Goal: Browse casually

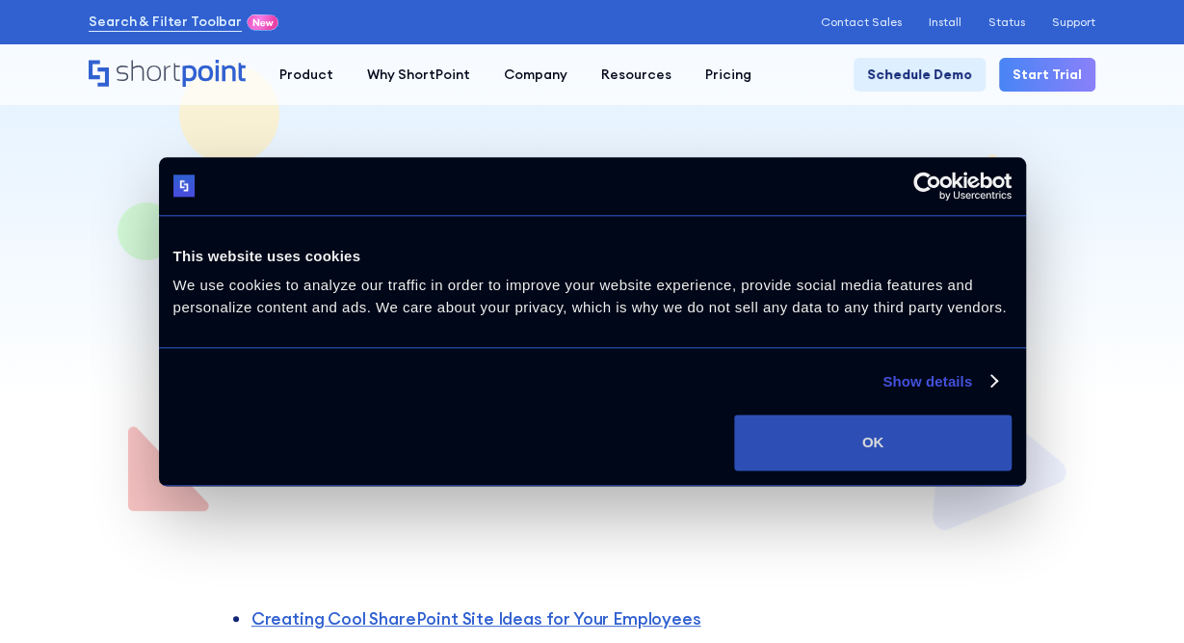
click at [805, 444] on button "OK" at bounding box center [872, 442] width 277 height 56
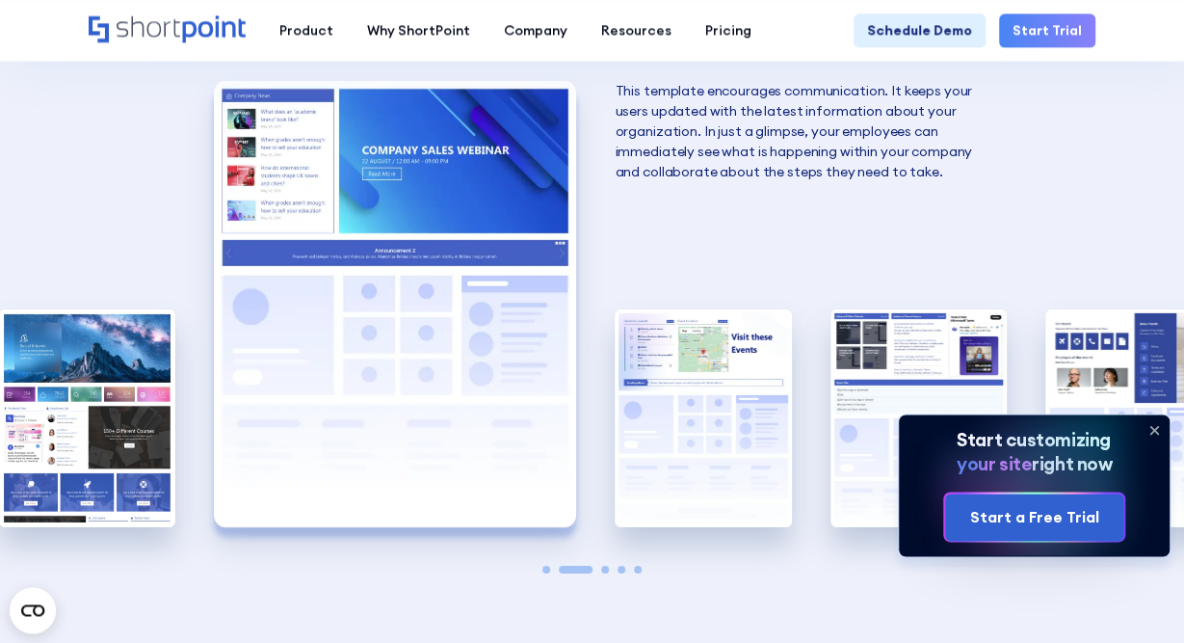
scroll to position [2876, 0]
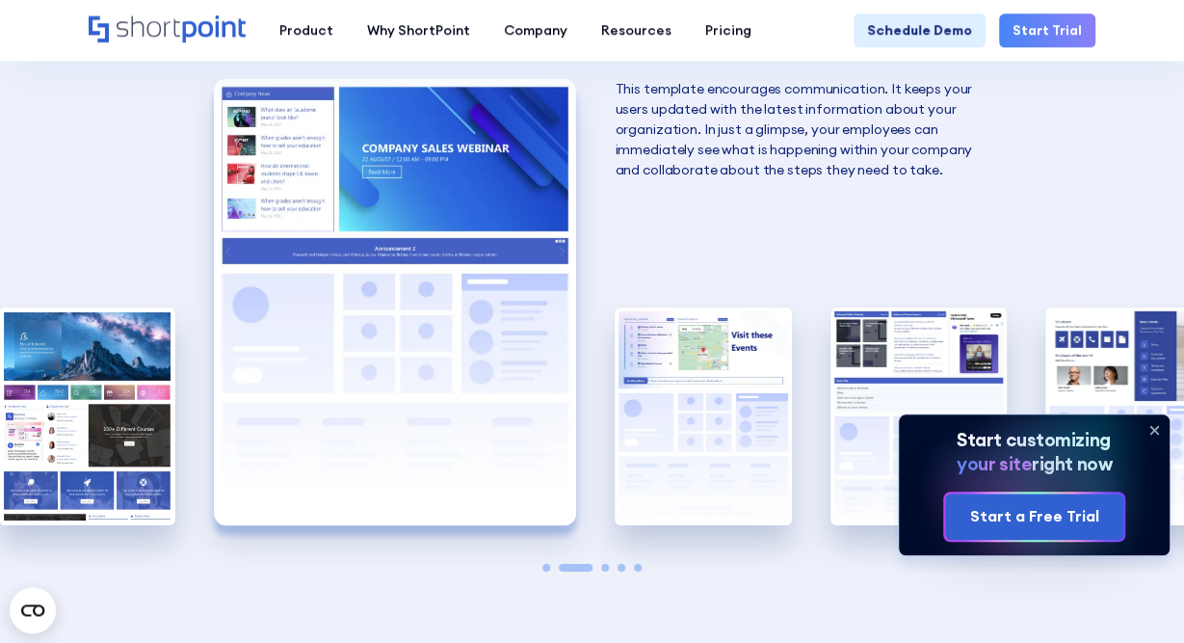
click at [1161, 429] on icon at bounding box center [1154, 429] width 31 height 31
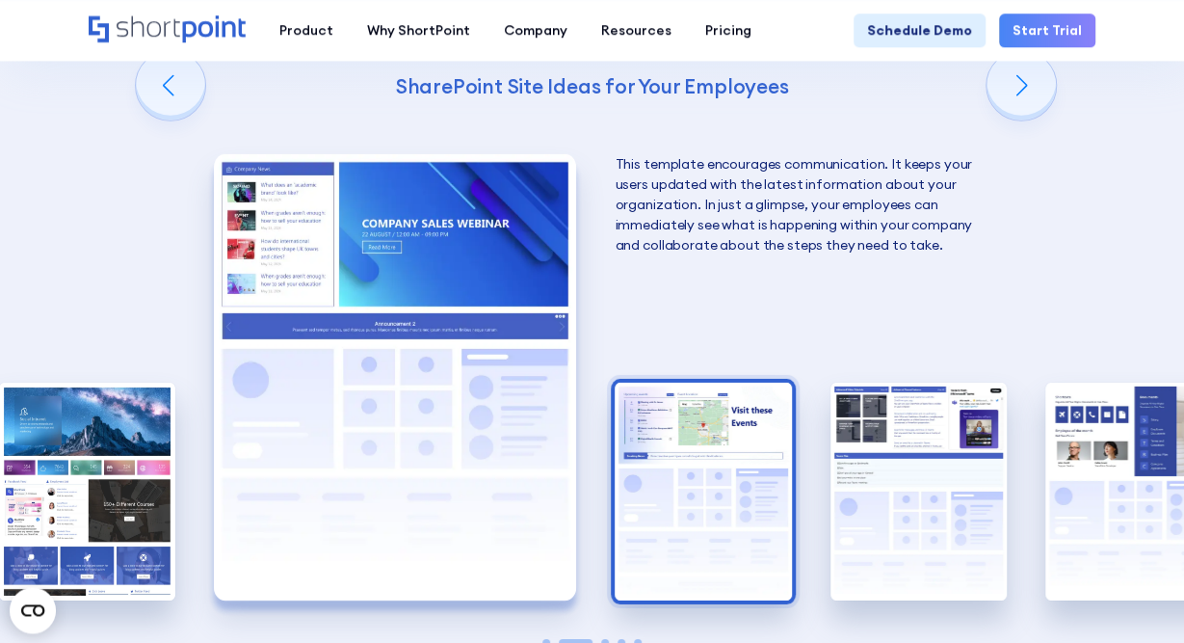
scroll to position [2799, 0]
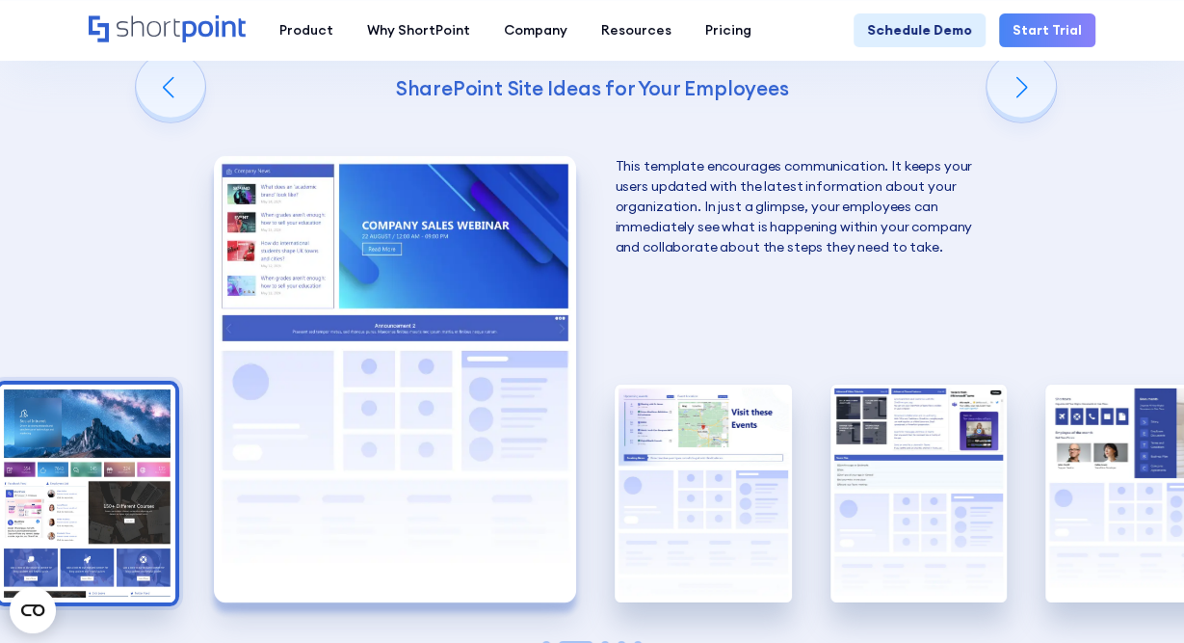
click at [65, 402] on img "1 / 5" at bounding box center [87, 493] width 176 height 217
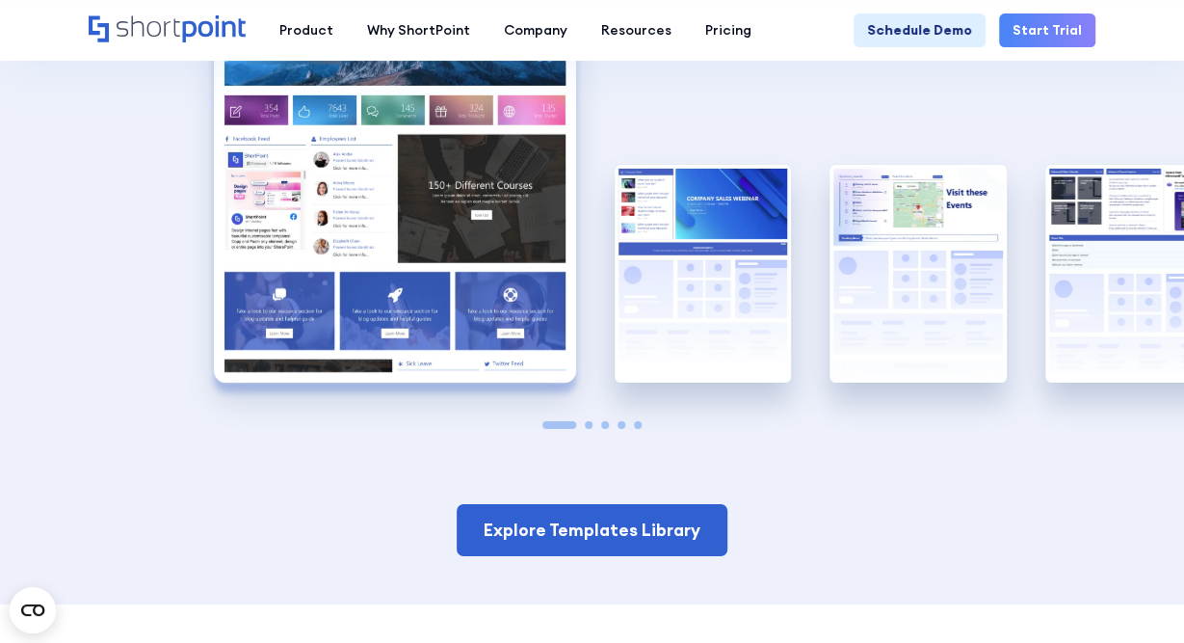
scroll to position [3018, 0]
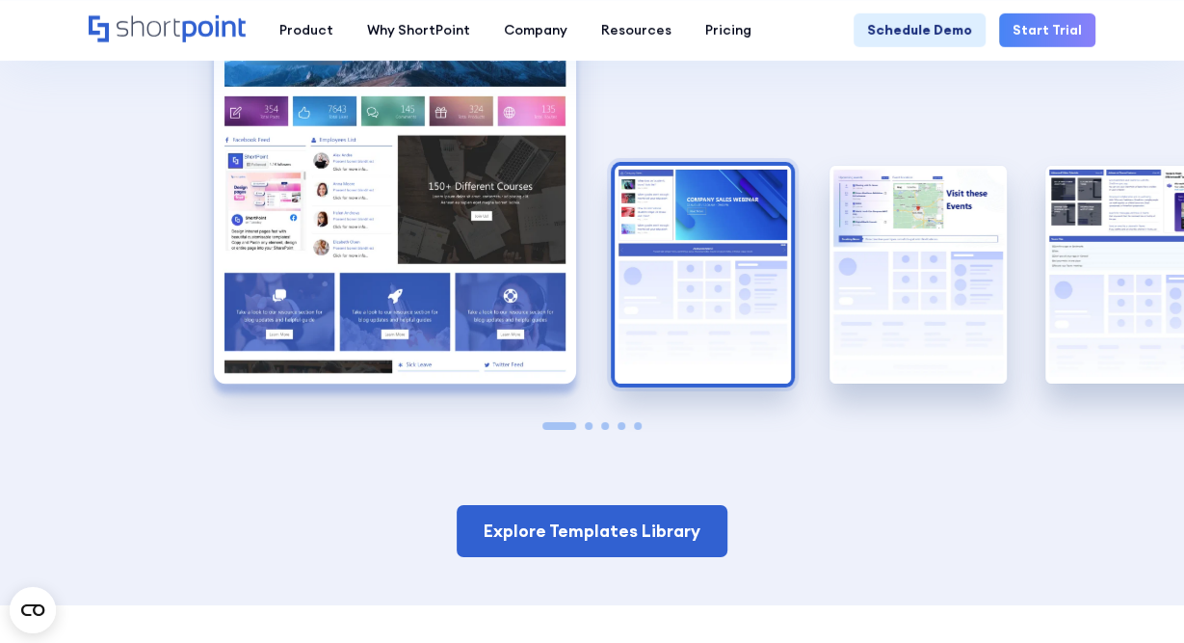
click at [666, 335] on img "2 / 5" at bounding box center [703, 274] width 176 height 217
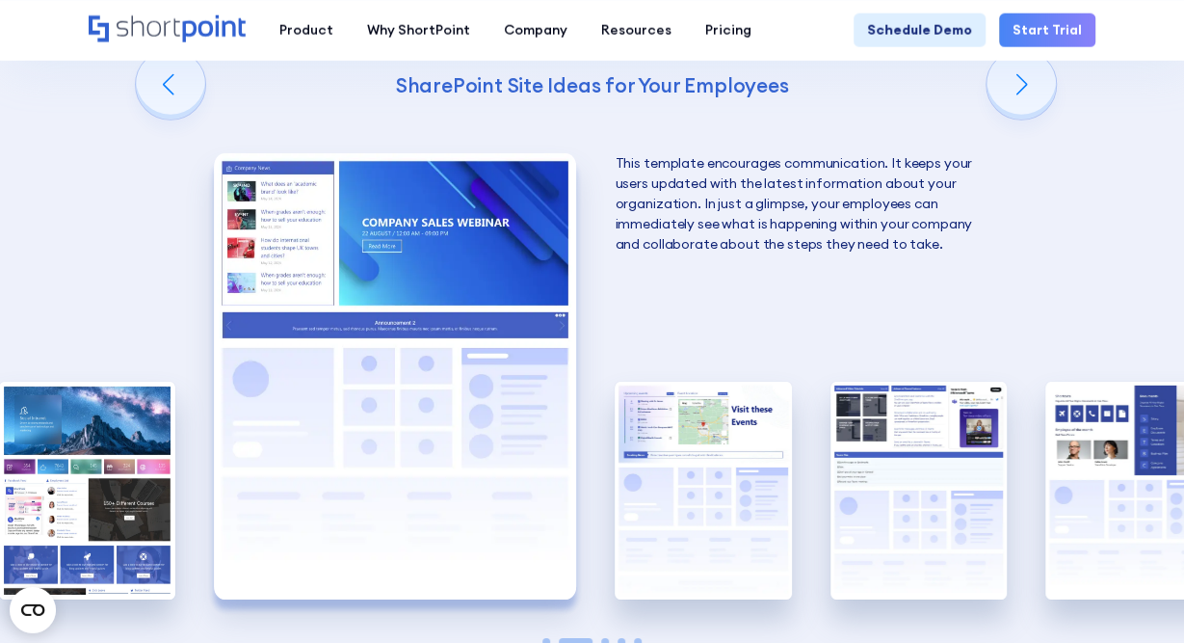
scroll to position [2801, 0]
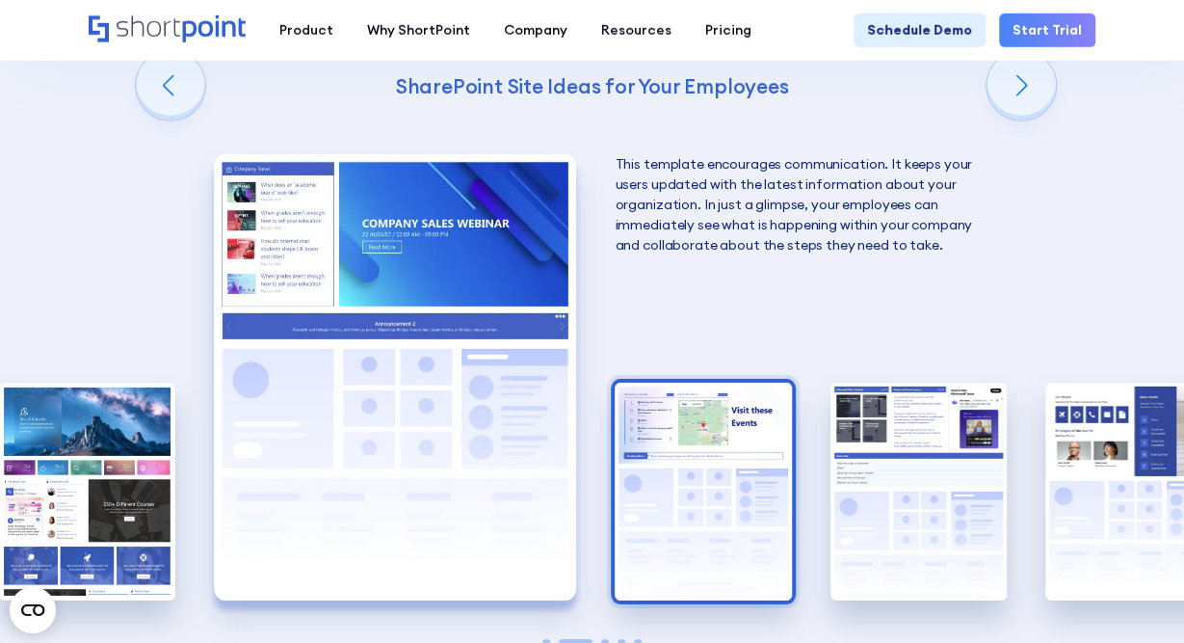
click at [663, 463] on img "3 / 5" at bounding box center [703, 491] width 176 height 217
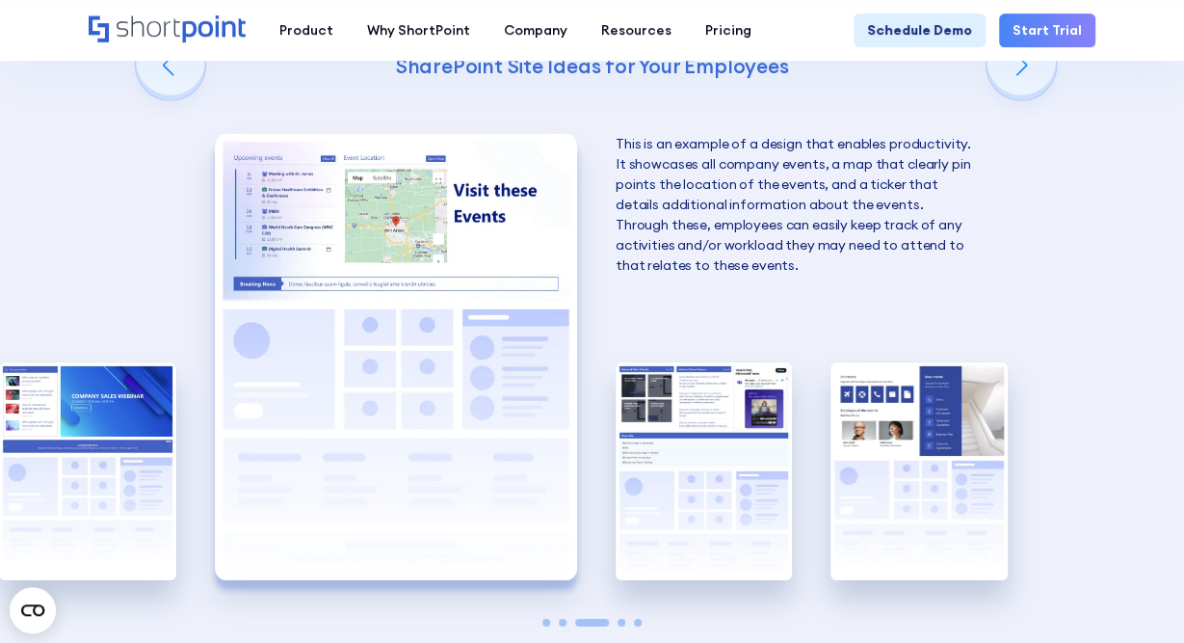
scroll to position [2822, 0]
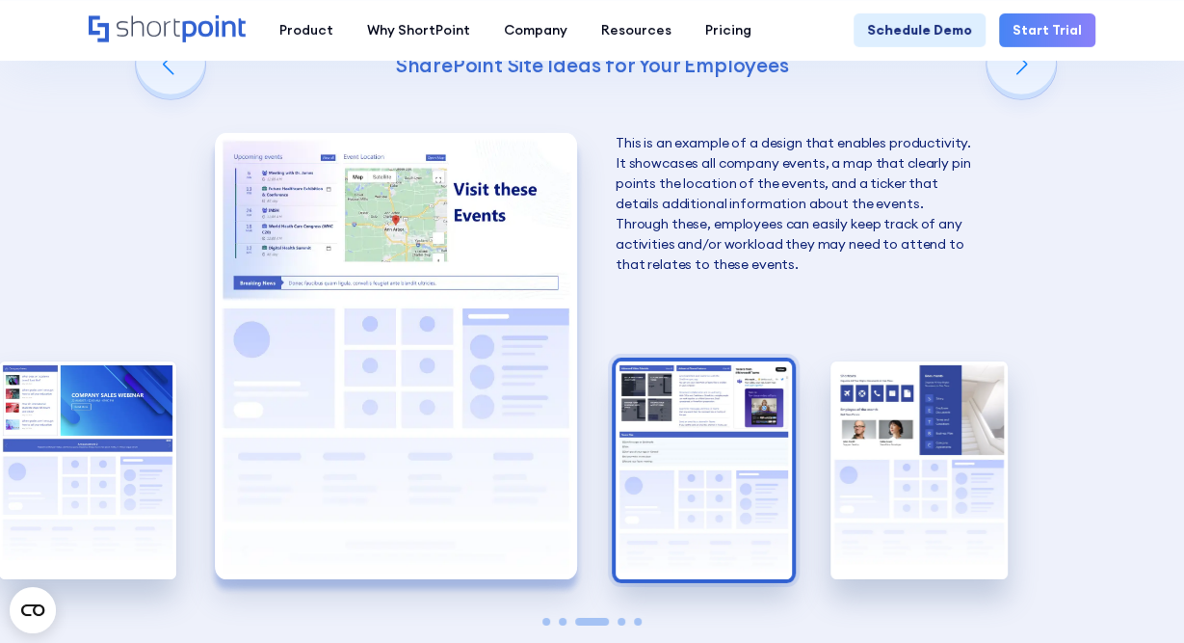
click at [722, 508] on img "4 / 5" at bounding box center [704, 469] width 176 height 217
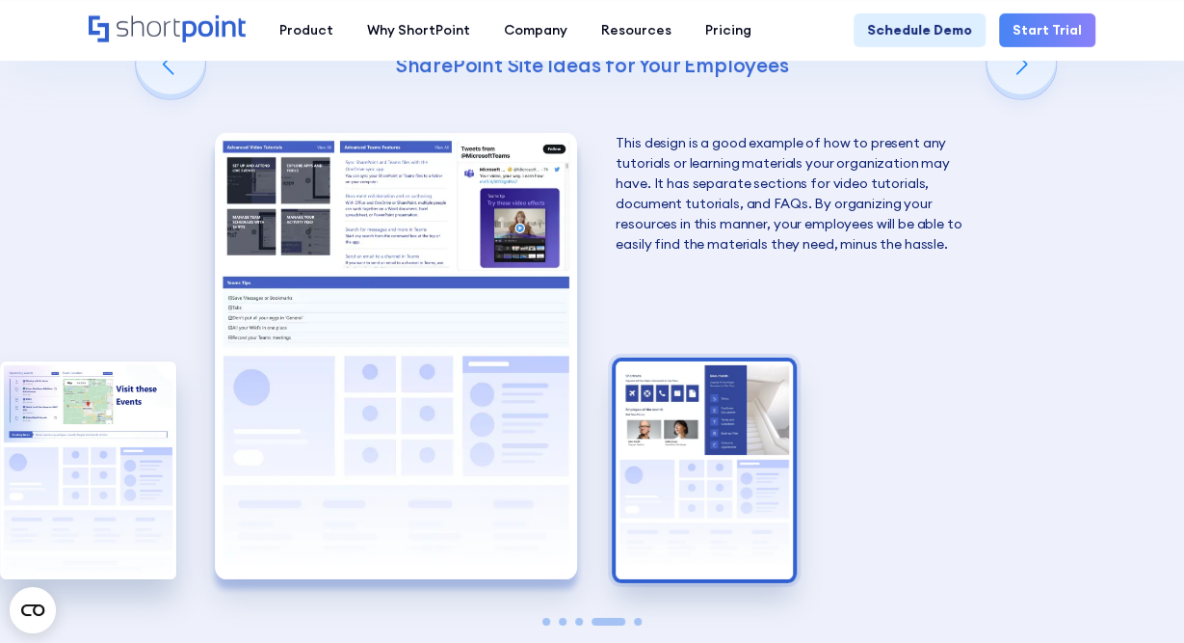
click at [722, 504] on img "5 / 5" at bounding box center [704, 469] width 176 height 217
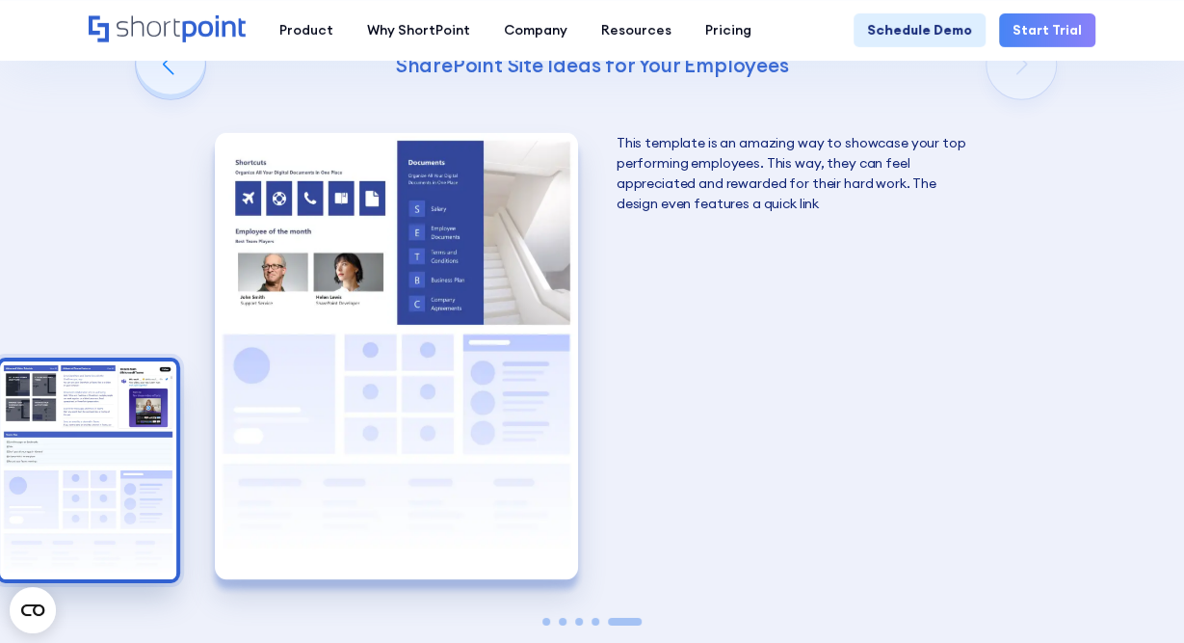
click at [157, 455] on img "4 / 5" at bounding box center [88, 469] width 176 height 217
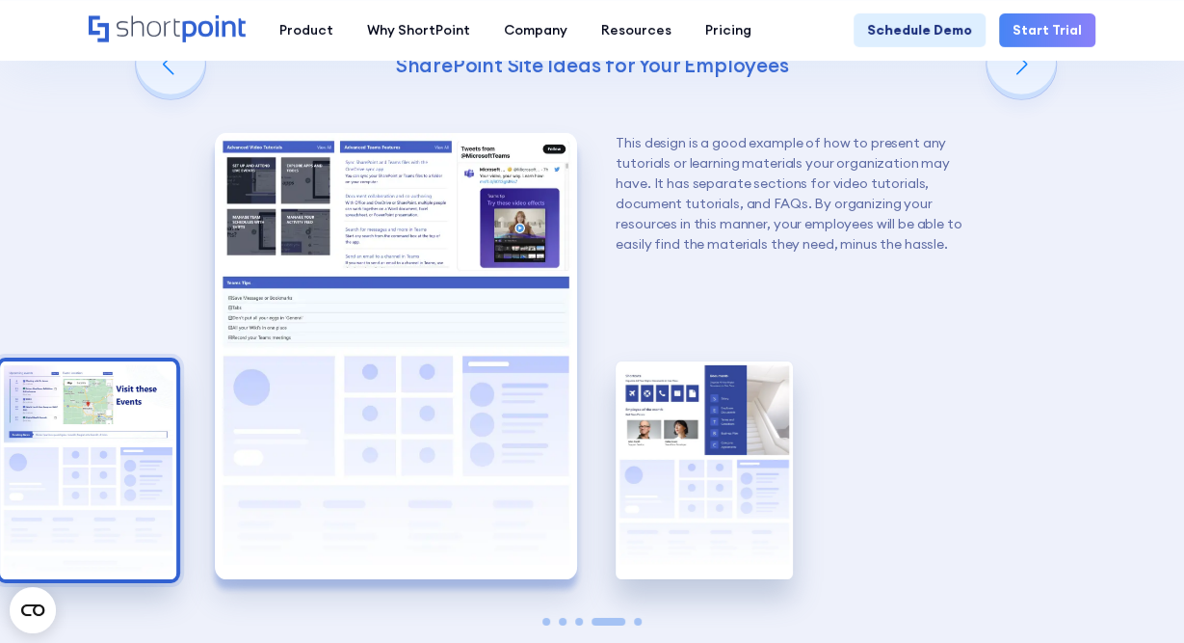
click at [103, 449] on img "3 / 5" at bounding box center [88, 469] width 176 height 217
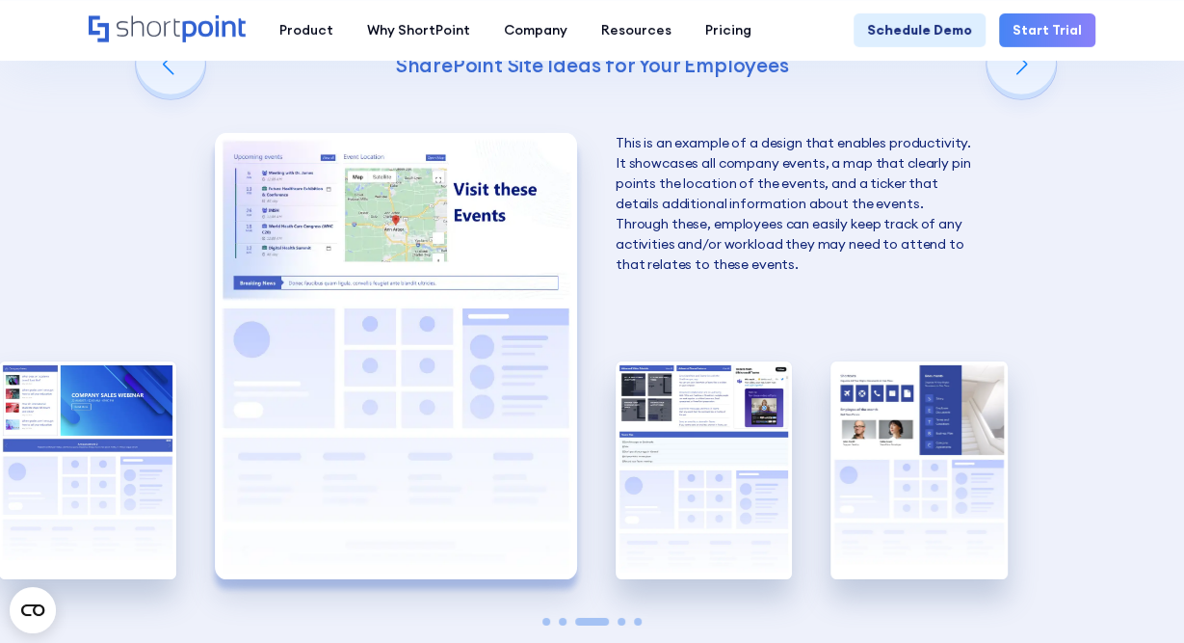
click at [257, 204] on img "3 / 5" at bounding box center [396, 355] width 362 height 445
